Goal: Task Accomplishment & Management: Manage account settings

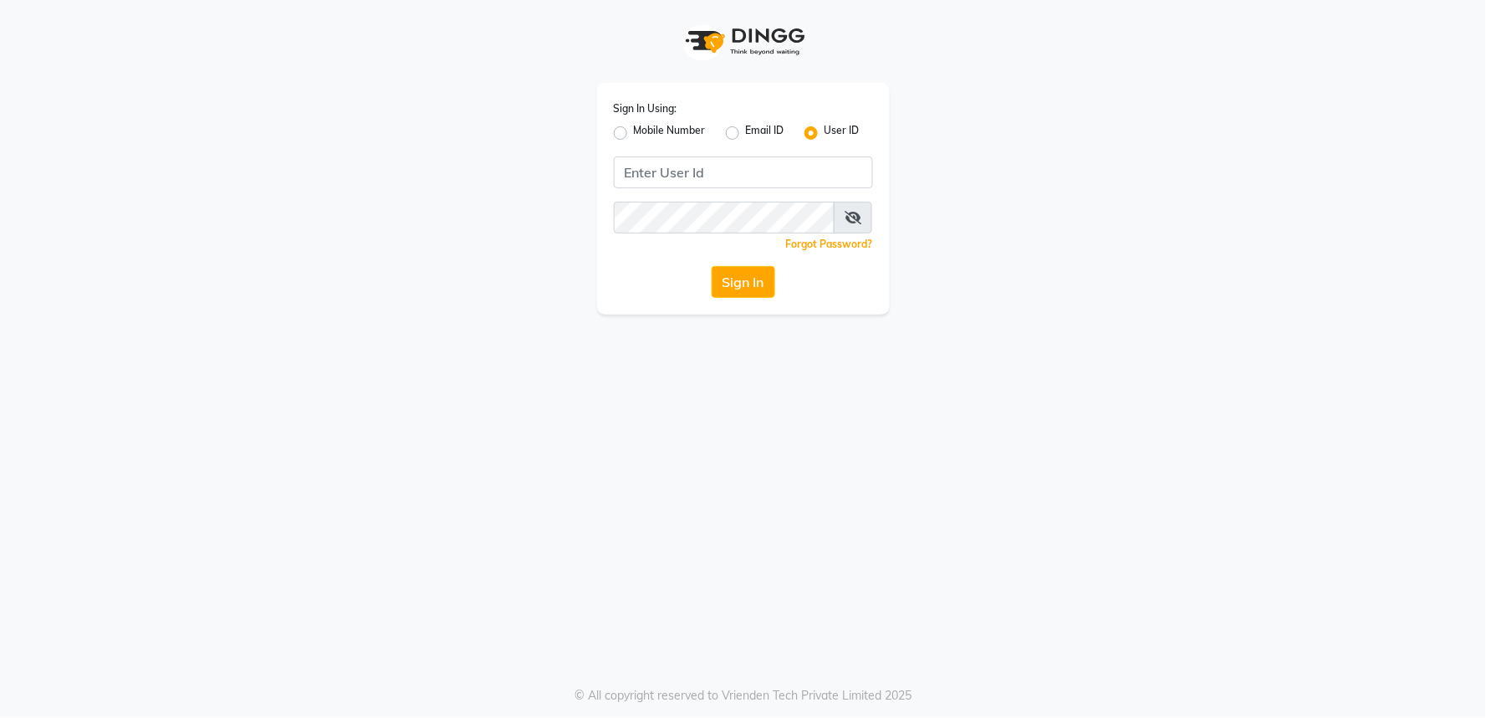
drag, startPoint x: 624, startPoint y: 129, endPoint x: 621, endPoint y: 120, distance: 9.5
click at [634, 128] on label "Mobile Number" at bounding box center [670, 133] width 72 height 20
click at [634, 128] on input "Mobile Number" at bounding box center [639, 128] width 11 height 11
radio input "true"
radio input "false"
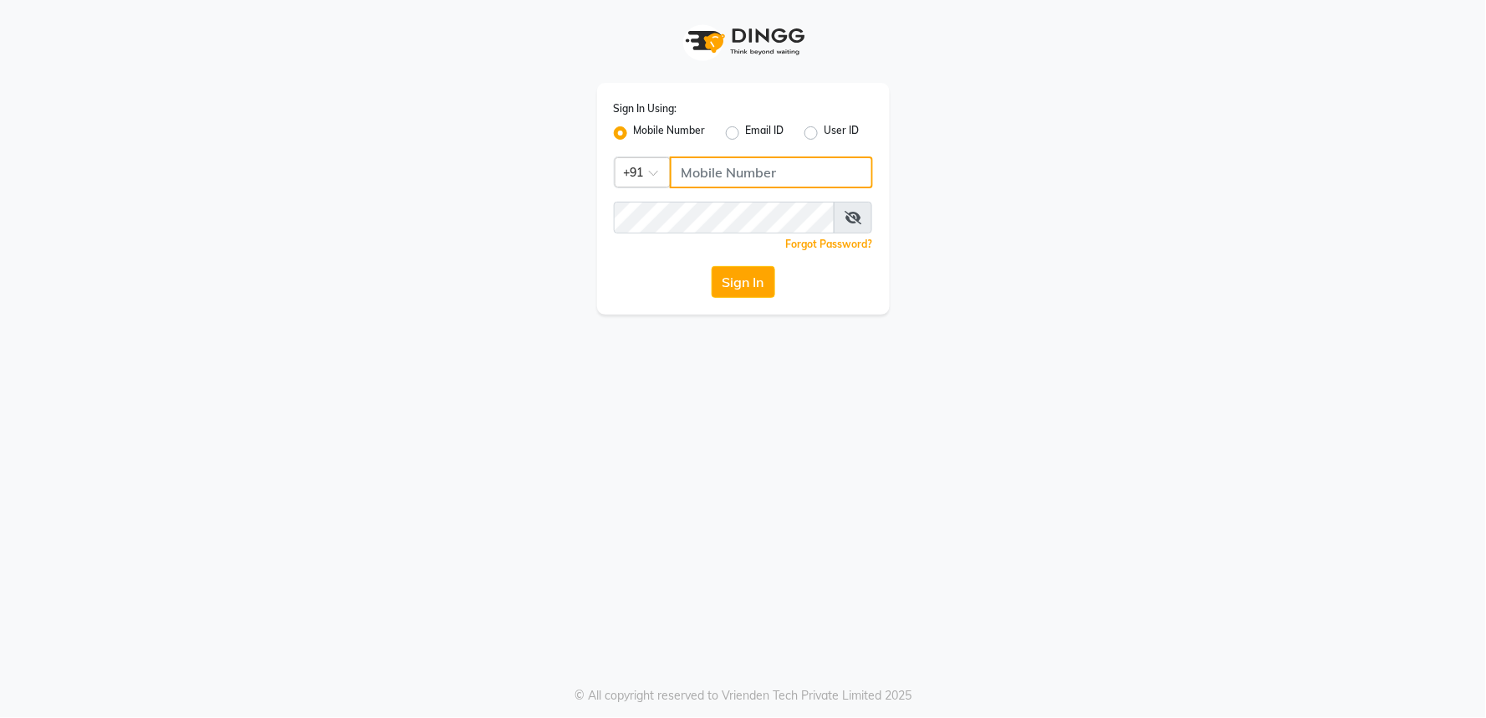
click at [698, 171] on input "Username" at bounding box center [771, 172] width 203 height 32
click at [762, 171] on input "Username" at bounding box center [771, 172] width 203 height 32
drag, startPoint x: 678, startPoint y: 169, endPoint x: 831, endPoint y: 154, distance: 153.8
click at [861, 169] on input "9606078827" at bounding box center [771, 172] width 203 height 32
type input "9606078827"
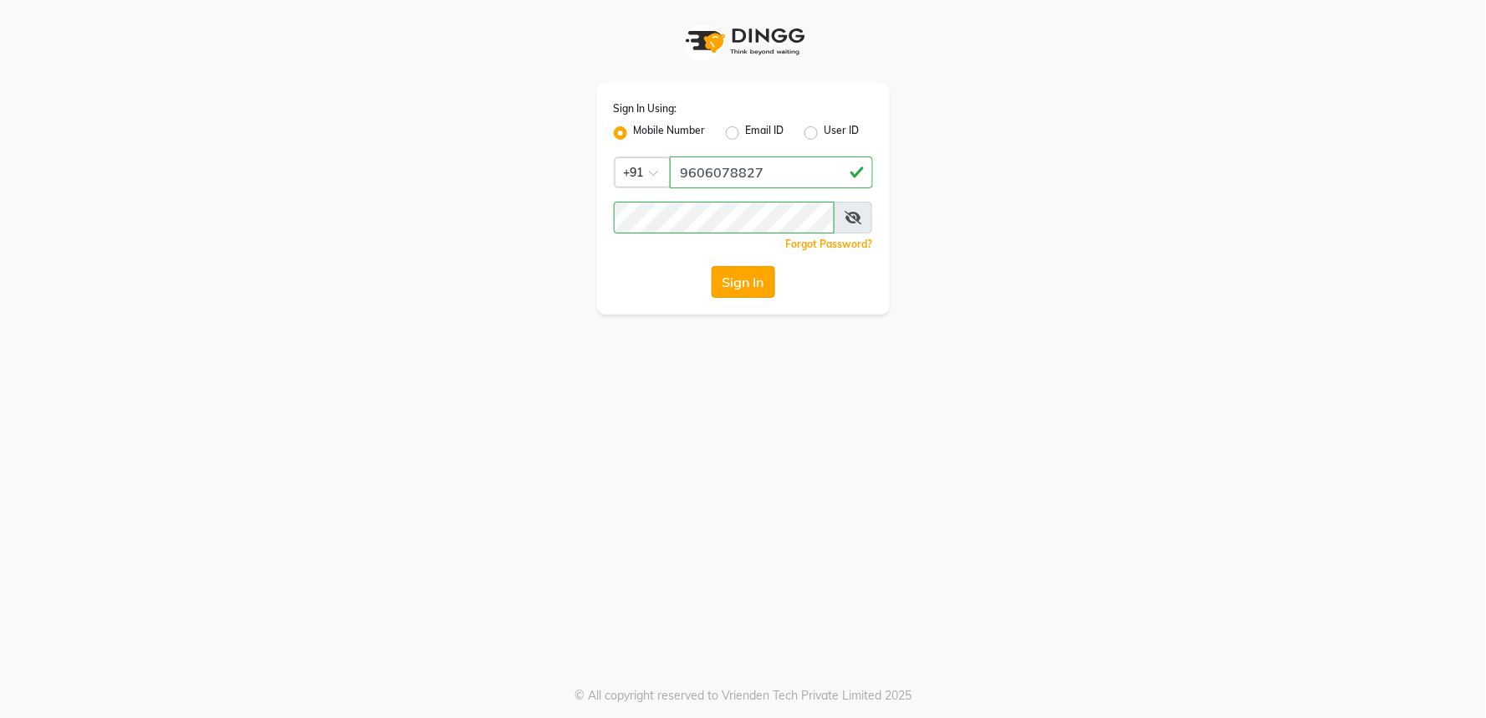
drag, startPoint x: 765, startPoint y: 439, endPoint x: 730, endPoint y: 279, distance: 163.6
click at [767, 431] on div "Sign In Using: Mobile Number Email ID User ID Country Code × [PHONE_NUMBER] Rem…" at bounding box center [743, 359] width 1486 height 718
click at [736, 279] on button "Sign In" at bounding box center [744, 282] width 64 height 32
